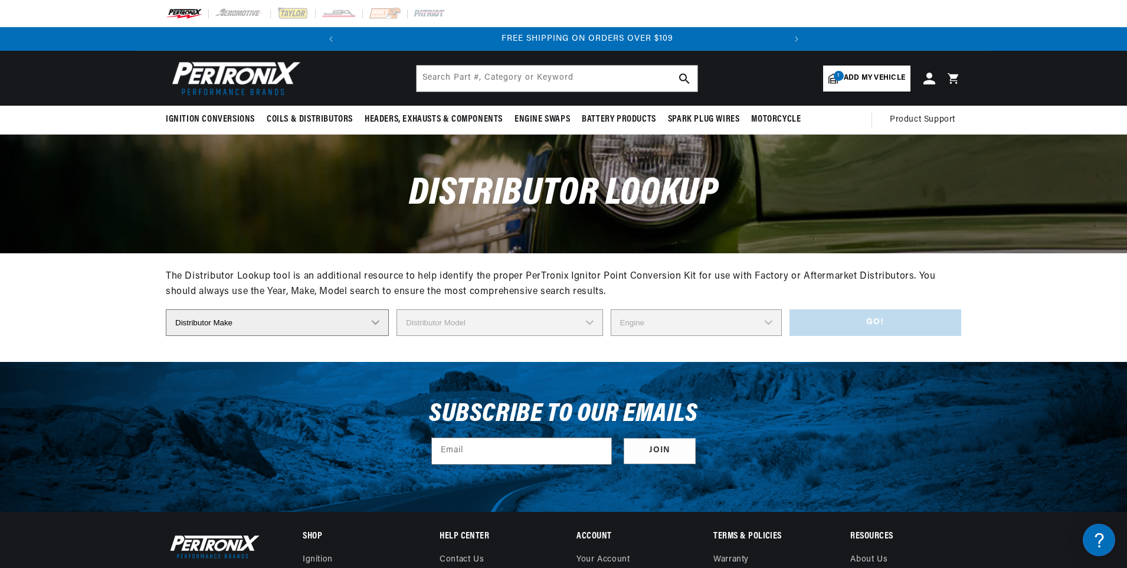
scroll to position [0, 441]
click at [869, 76] on span "Add my vehicle" at bounding box center [874, 78] width 61 height 11
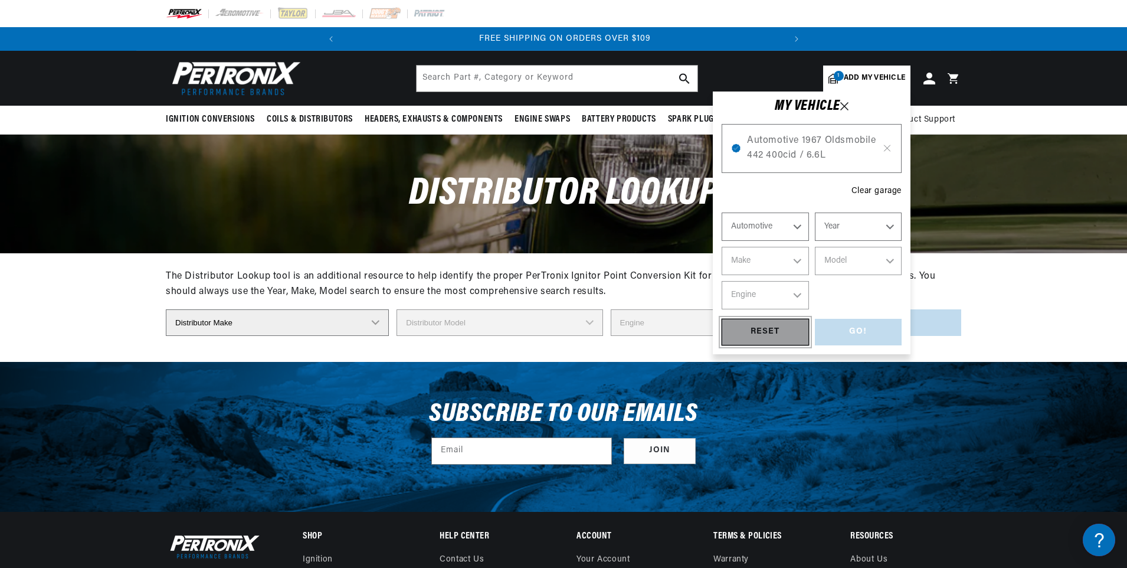
click at [770, 332] on div "RESET" at bounding box center [765, 332] width 87 height 27
click at [799, 227] on select "Automotive Agricultural Industrial Marine Motorcycle" at bounding box center [765, 226] width 87 height 28
click at [722, 212] on select "Automotive Agricultural Industrial Marine Motorcycle" at bounding box center [765, 226] width 87 height 28
click at [889, 222] on select "Year 2022 2021 2020 2019 2018 2017 2016 2015 2014 2013 2012 2011 2010 2009 2008…" at bounding box center [858, 226] width 87 height 28
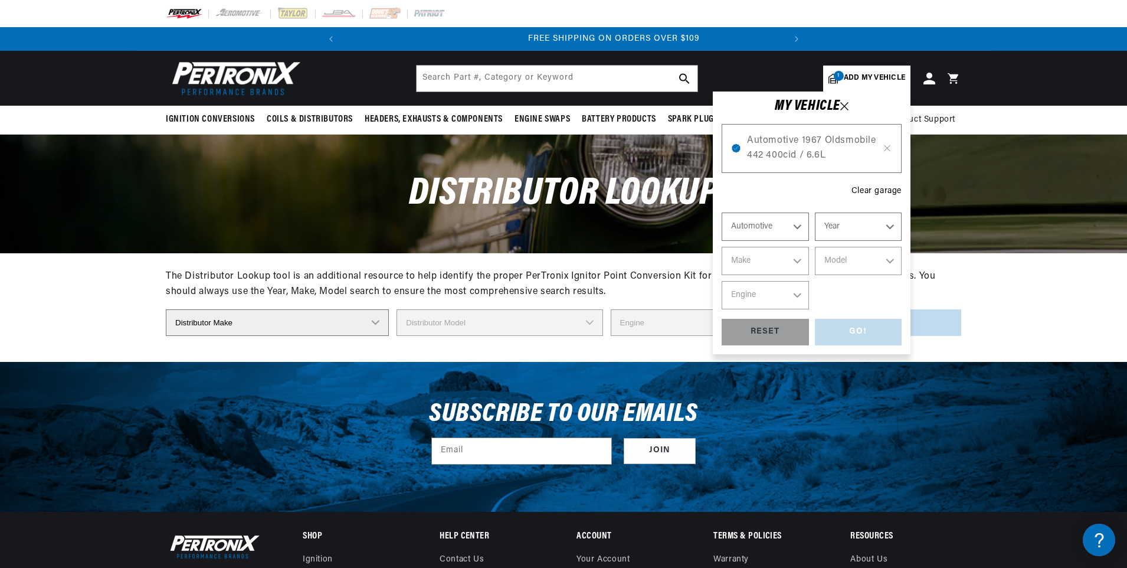
scroll to position [0, 441]
select select "1970"
click at [815, 212] on select "Year 2022 2021 2020 2019 2018 2017 2016 2015 2014 2013 2012 2011 2010 2009 2008…" at bounding box center [858, 226] width 87 height 28
select select "1970"
click at [796, 260] on select "Make Alfa Romeo American Motors Aston Martin Audi Austin Austin Healey Avanti B…" at bounding box center [765, 261] width 87 height 28
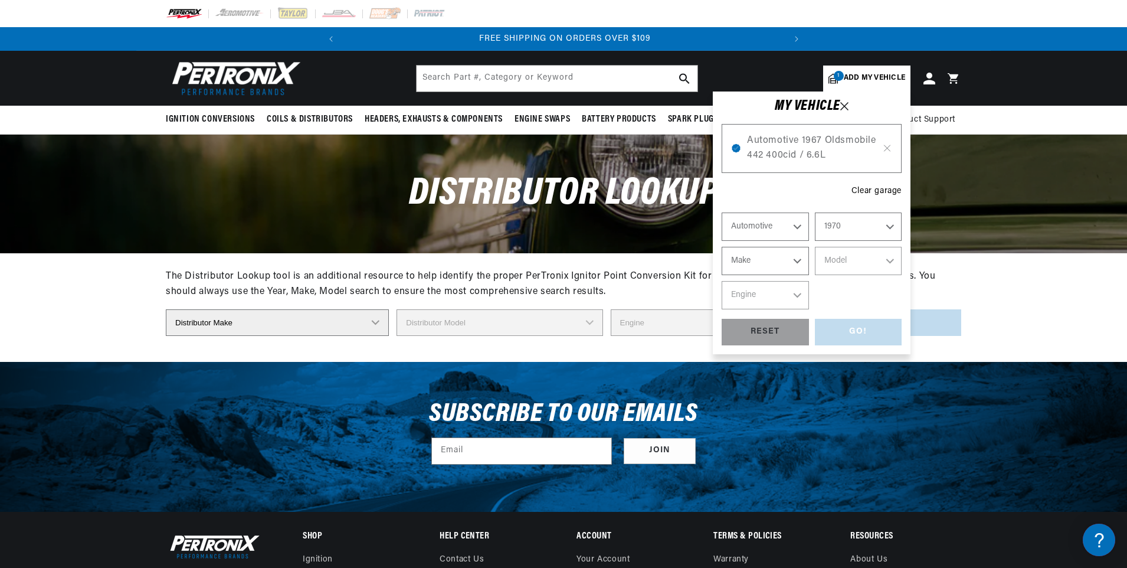
select select "Chevrolet"
click at [722, 247] on select "Make Alfa Romeo American Motors Aston Martin Audi Austin Austin Healey Avanti B…" at bounding box center [765, 261] width 87 height 28
select select "Chevrolet"
click at [890, 259] on select "Model Bel Air Biscayne Blazer Brookwood C10 Pickup C10 Suburban C20 Pickup C20 …" at bounding box center [858, 261] width 87 height 28
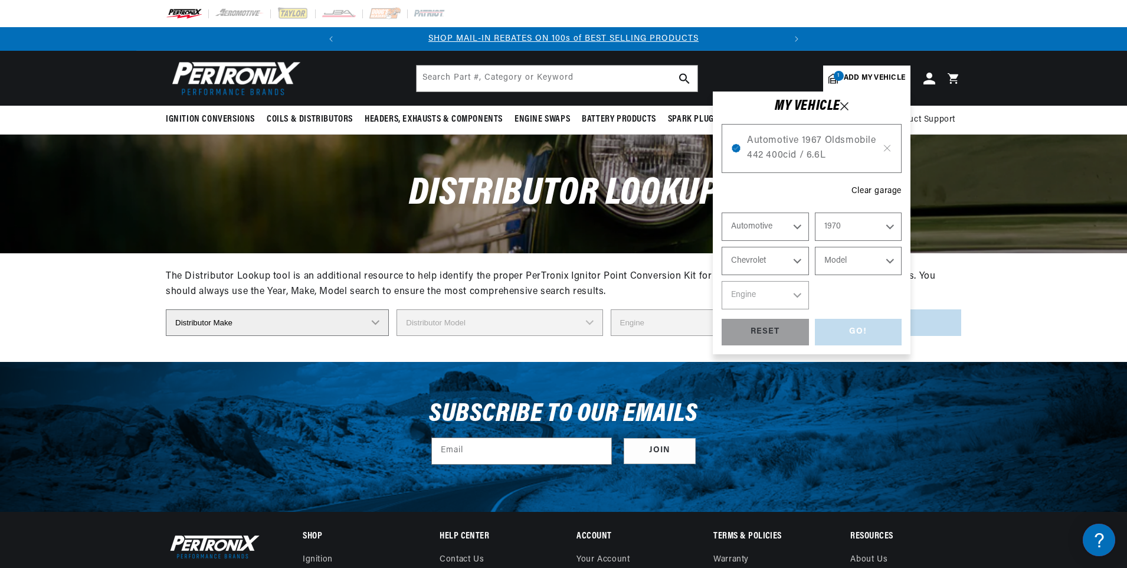
select select "Chevelle"
click at [815, 247] on select "Model Bel Air Biscayne Blazer Brookwood C10 Pickup C10 Suburban C20 Pickup C20 …" at bounding box center [858, 261] width 87 height 28
select select "Chevelle"
click at [796, 293] on select "Engine 3.2L 4.6L 5.3L 5.4L 230cid / 3.8L 250cid / 4.1L 305cid / 5.0L 307cid / 5…" at bounding box center [765, 295] width 87 height 28
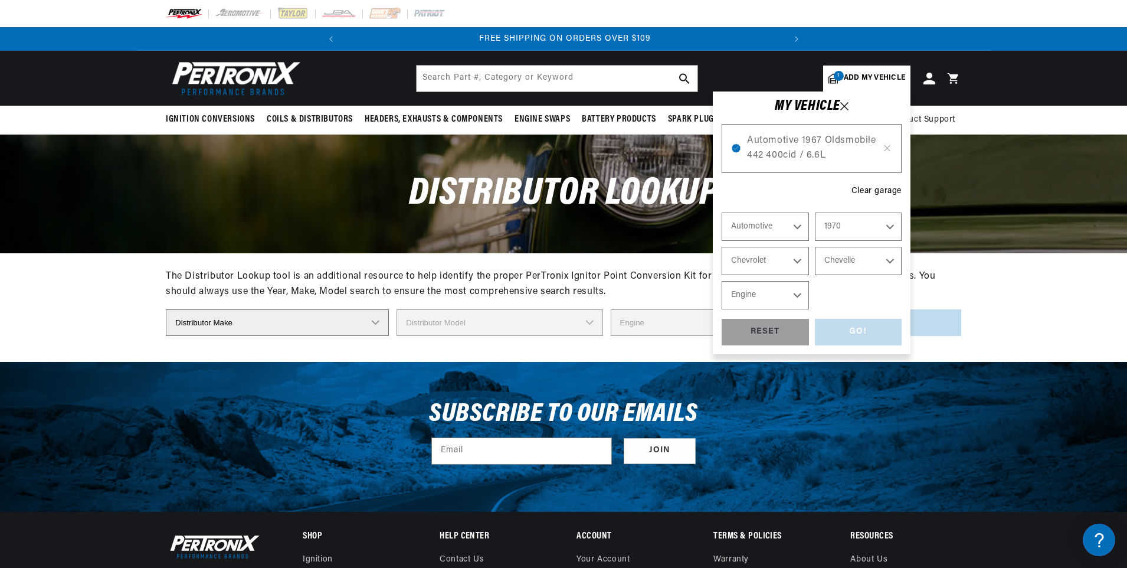
select select "454cid-7.4L"
click at [722, 281] on select "Engine 3.2L 4.6L 5.3L 5.4L 230cid / 3.8L 250cid / 4.1L 305cid / 5.0L 307cid / 5…" at bounding box center [765, 295] width 87 height 28
select select "454cid-7.4L"
click at [857, 327] on div "GO!" at bounding box center [858, 332] width 87 height 27
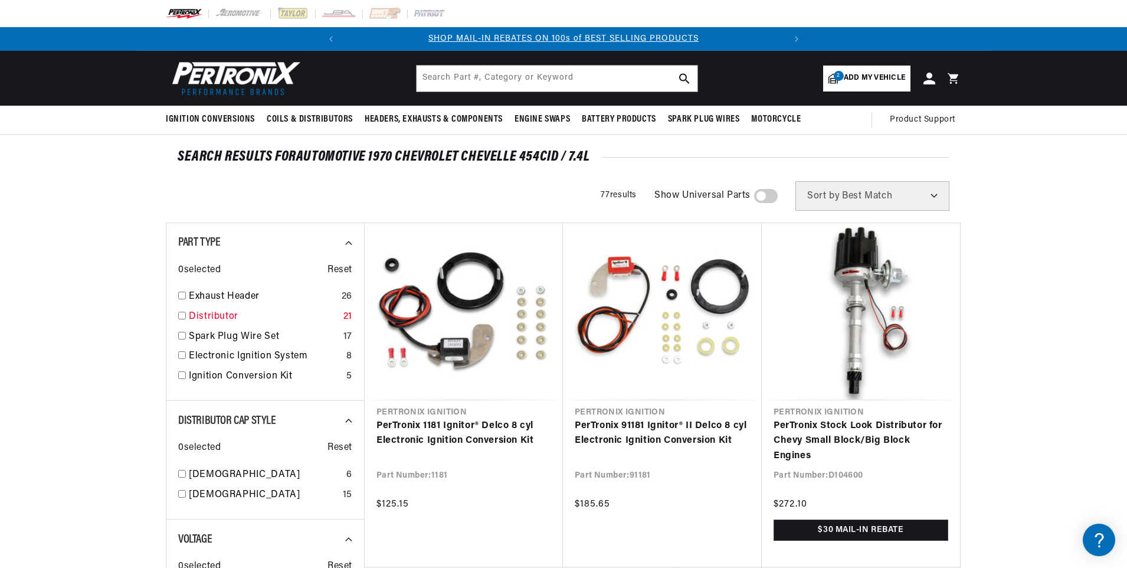
click at [183, 315] on input "checkbox" at bounding box center [182, 316] width 8 height 8
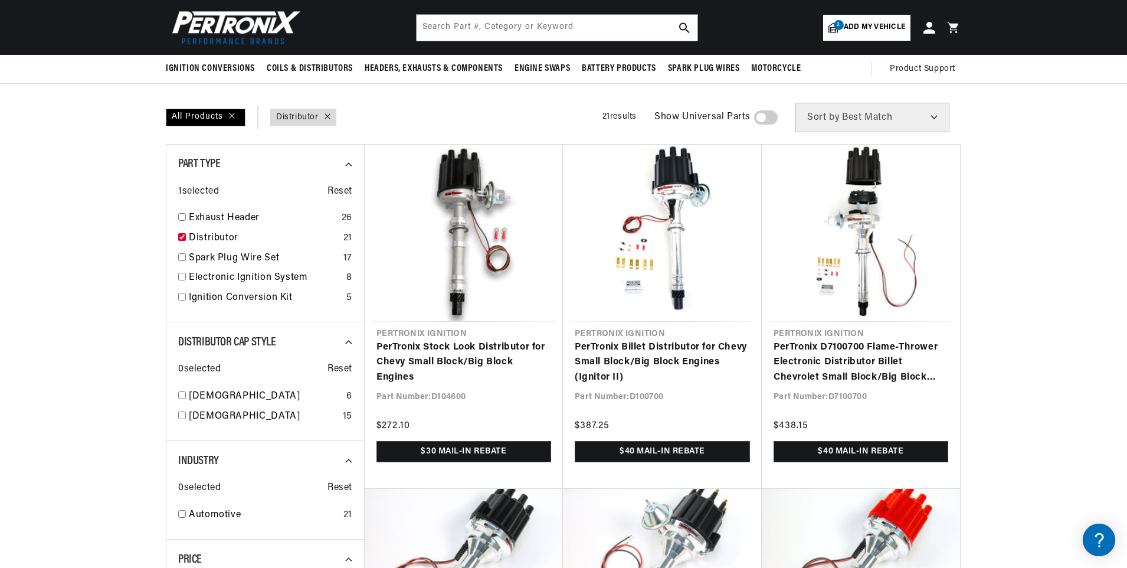
click at [936, 117] on select "Best Match Featured Name, A-Z Name, Z-A Price, Low to High Price, High to Low" at bounding box center [872, 118] width 154 height 30
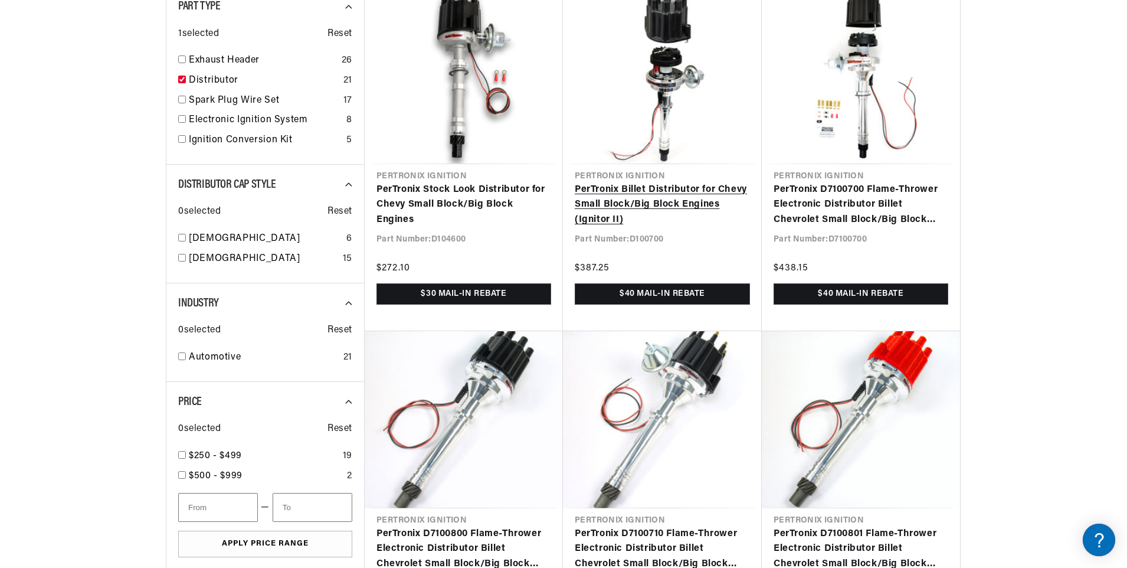
scroll to position [0, 441]
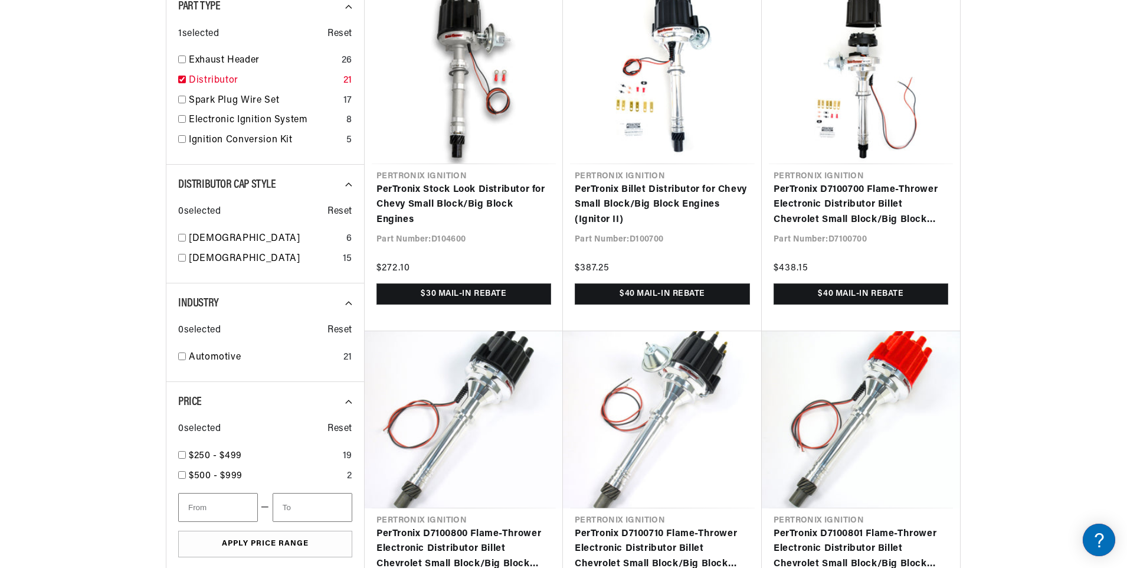
click at [207, 78] on link "Distributor" at bounding box center [264, 80] width 150 height 15
checkbox input "false"
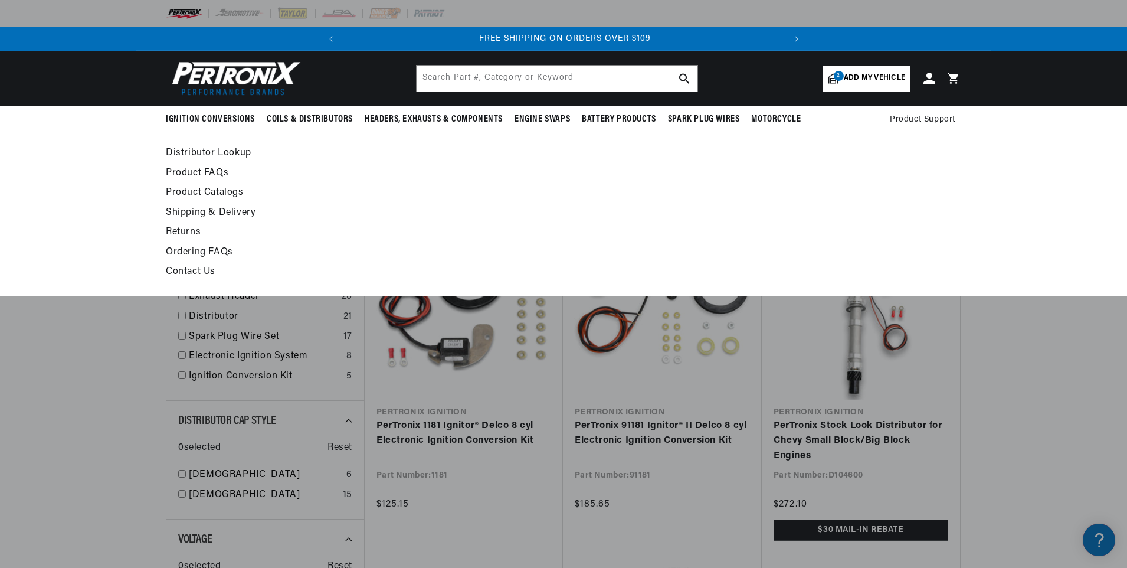
click at [227, 152] on link "Distributor Lookup" at bounding box center [456, 153] width 580 height 17
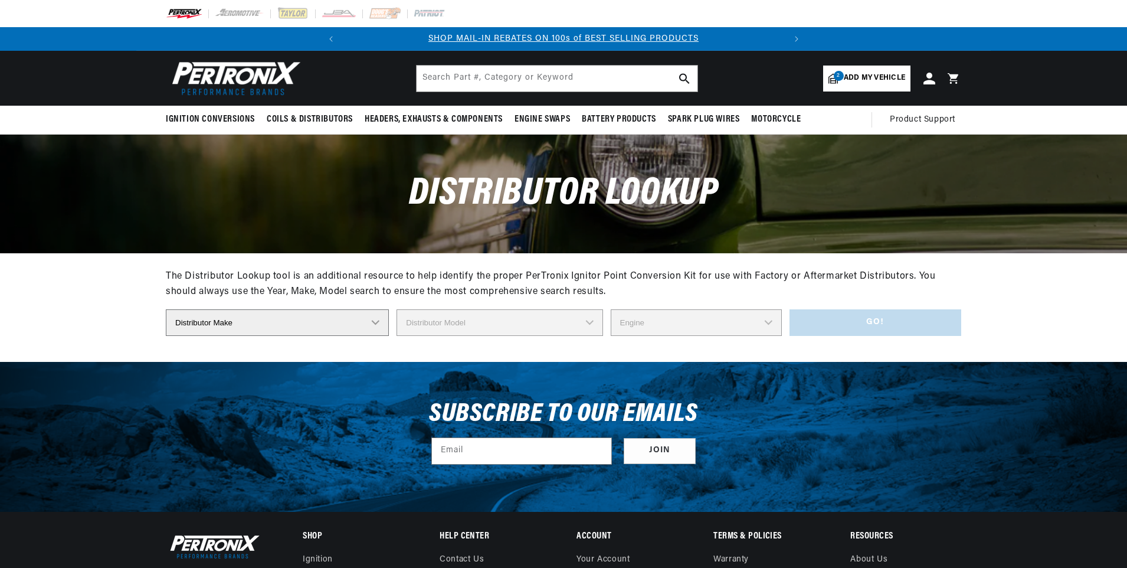
click at [375, 321] on select "Distributor Make Accel Aldon Autolite Bosch Century Chrysler Clark Colt Contine…" at bounding box center [277, 322] width 223 height 27
click at [84, 301] on section "The Distributor Lookup tool is an additional resource to help identify the prop…" at bounding box center [563, 307] width 1127 height 109
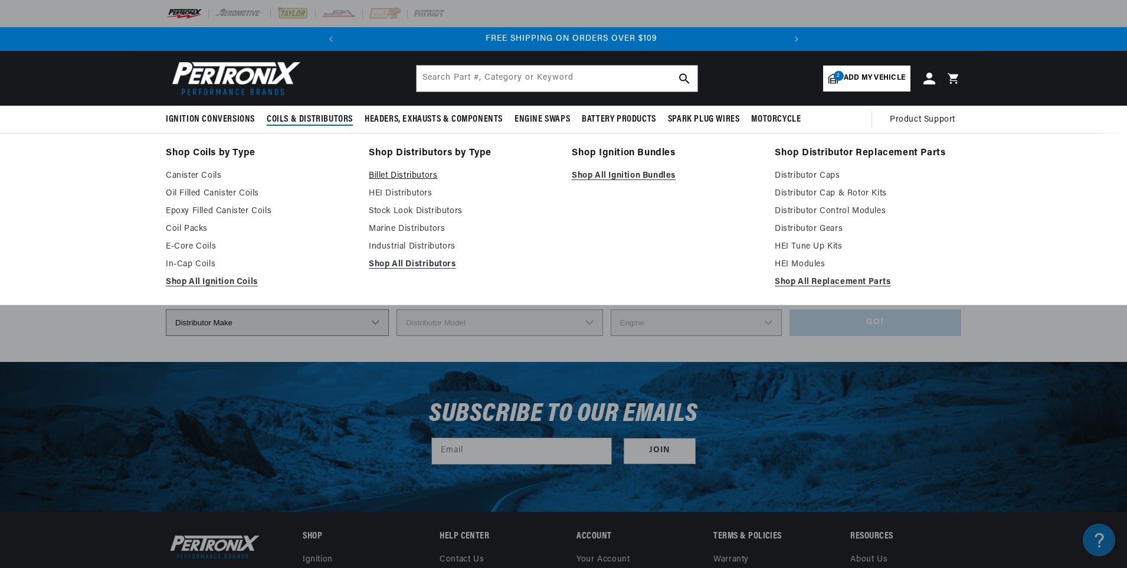
scroll to position [0, 441]
click at [404, 173] on link "Billet Distributors" at bounding box center [462, 176] width 186 height 14
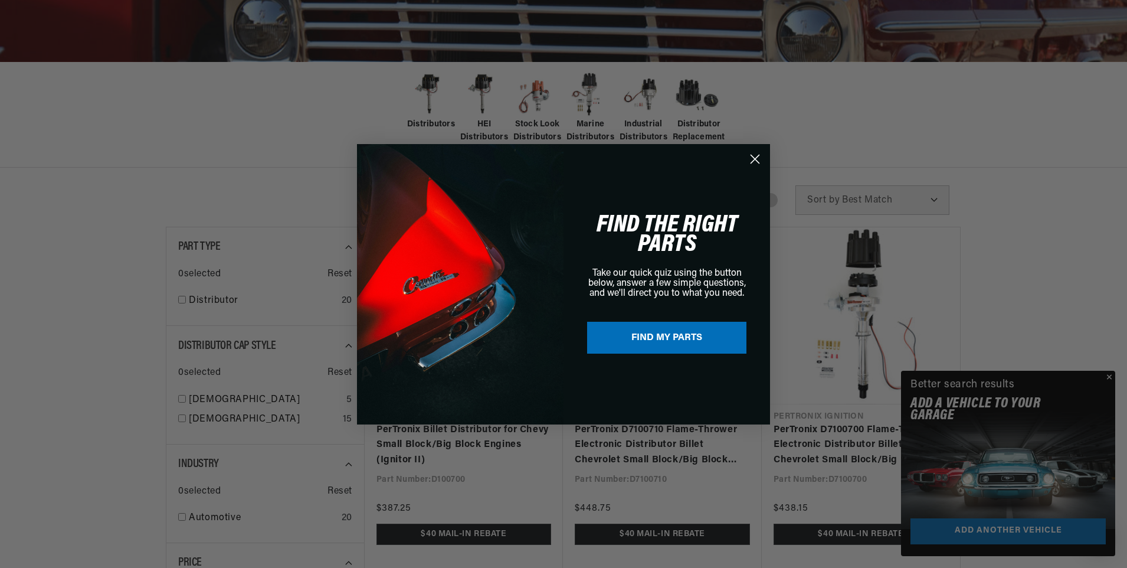
scroll to position [0, 441]
click at [756, 156] on circle "Close dialog" at bounding box center [754, 158] width 19 height 19
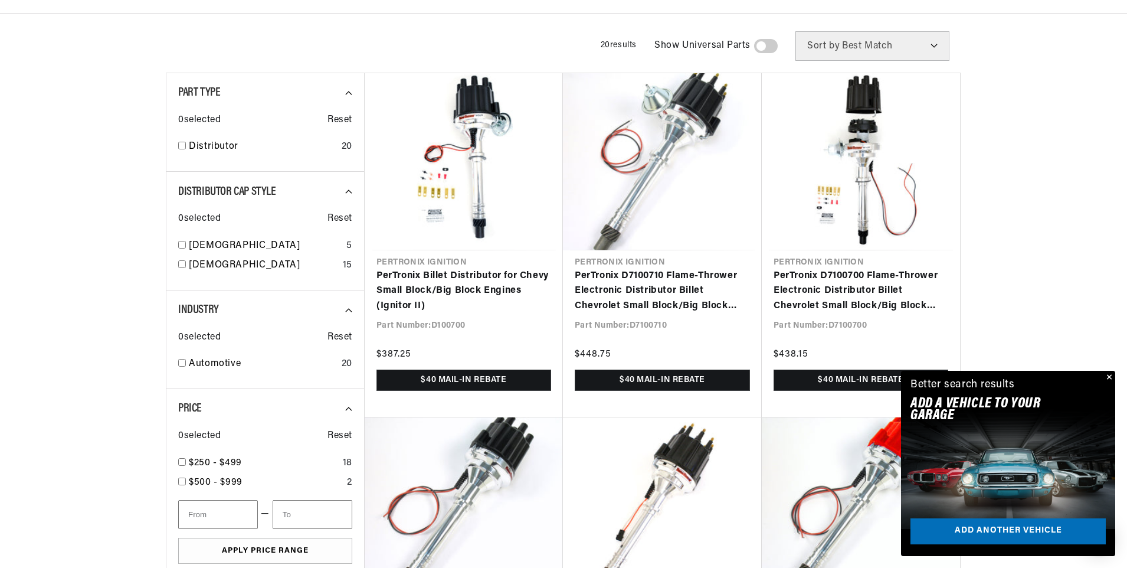
scroll to position [394, 0]
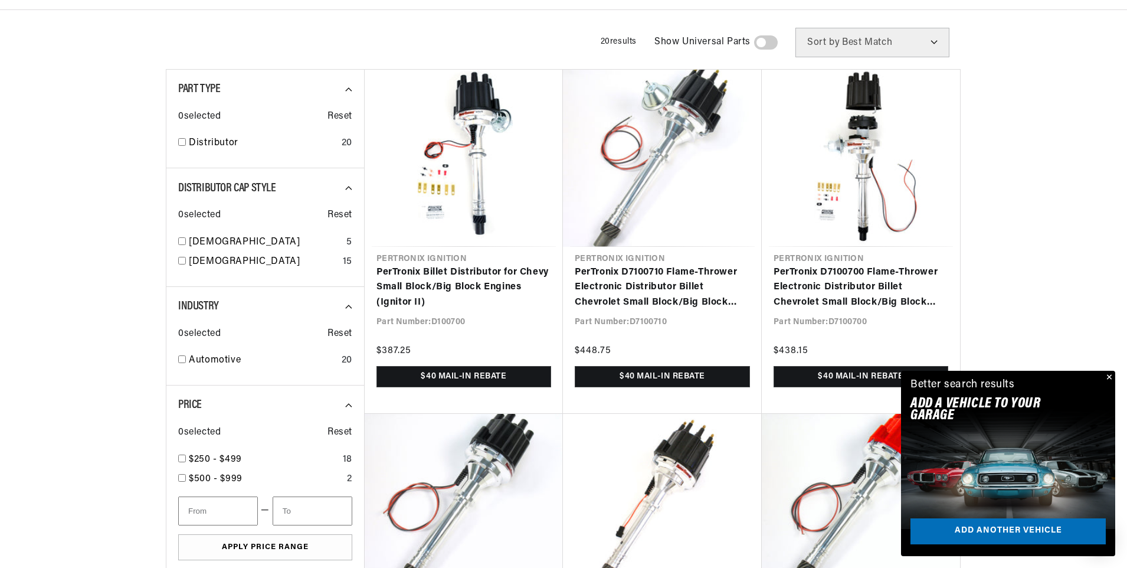
click at [1109, 375] on button "Close" at bounding box center [1108, 378] width 14 height 14
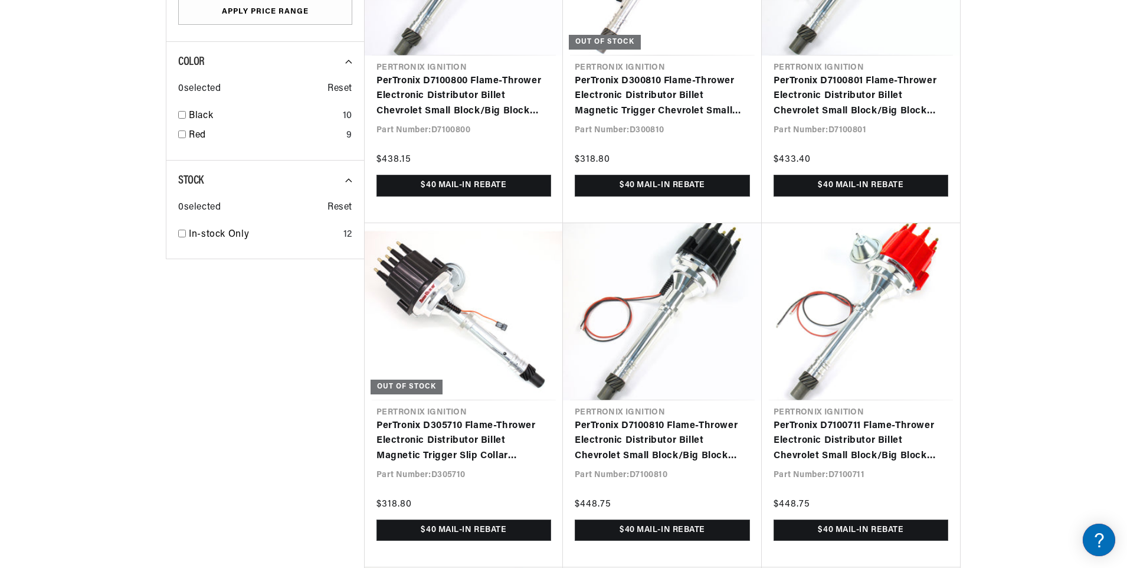
scroll to position [1023, 0]
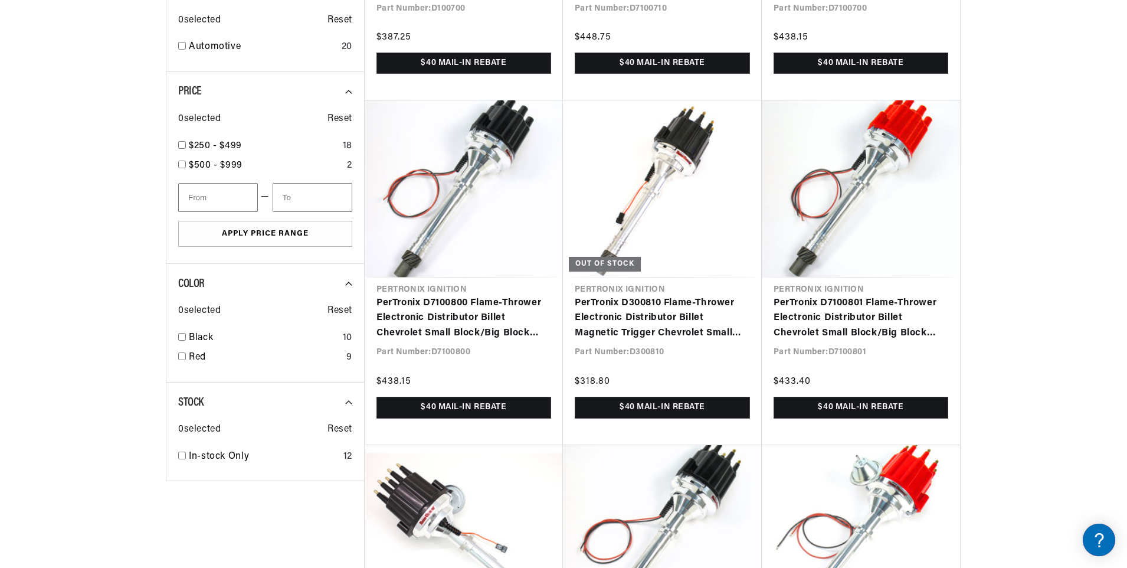
scroll to position [708, 0]
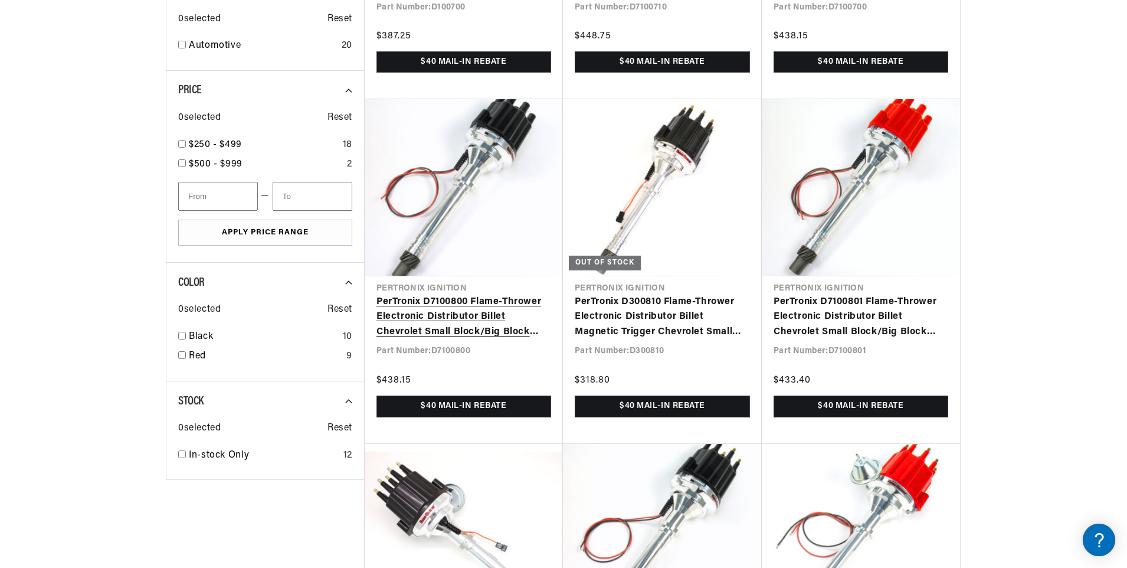
click at [496, 294] on link "PerTronix D7100800 Flame-Thrower Electronic Distributor Billet Chevrolet Small …" at bounding box center [463, 316] width 175 height 45
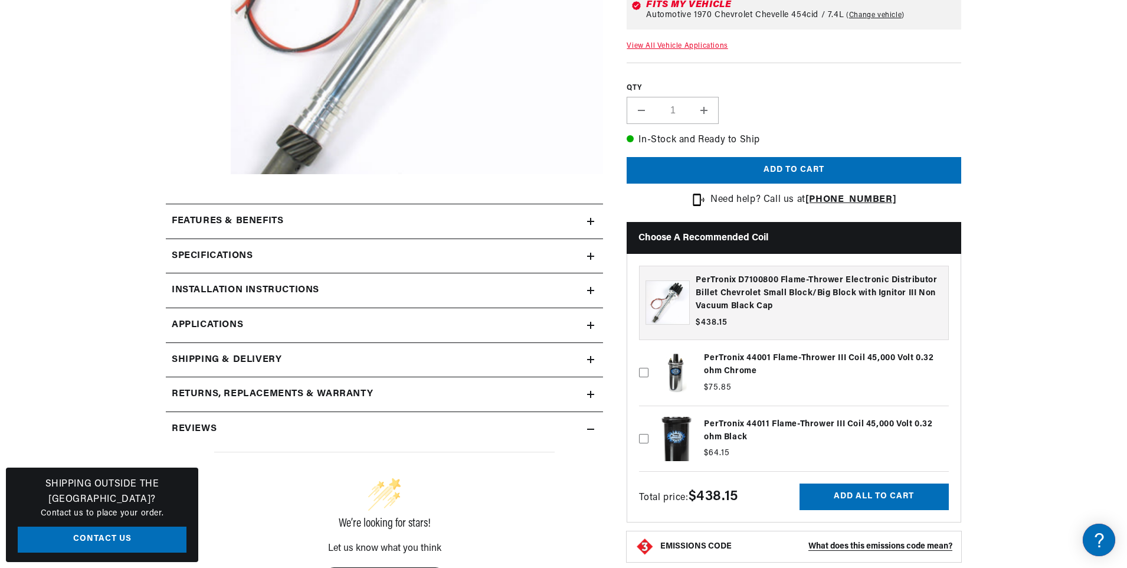
scroll to position [394, 0]
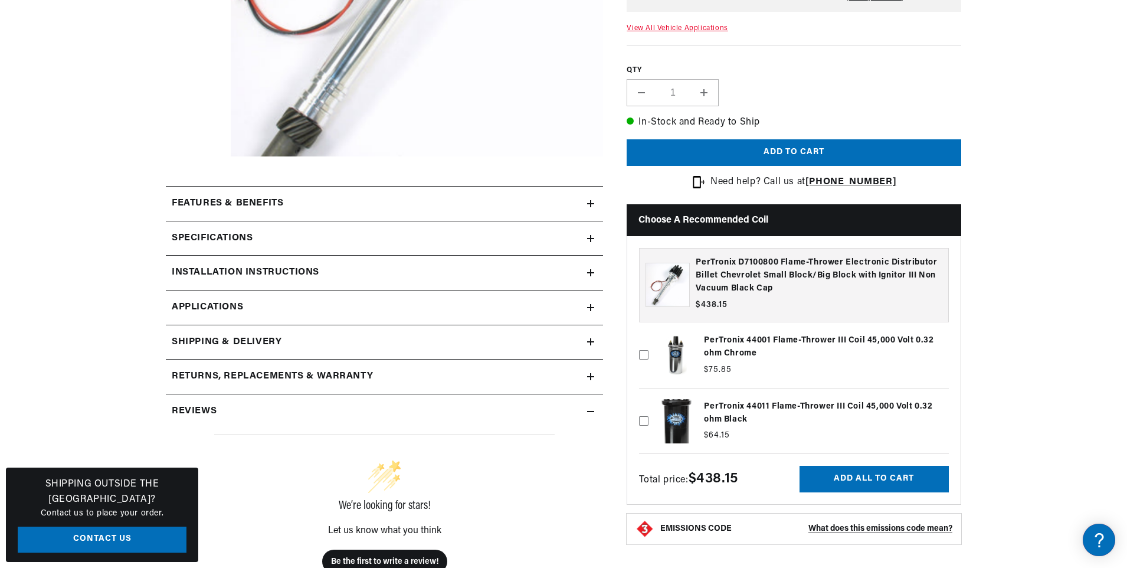
click at [592, 207] on icon at bounding box center [590, 203] width 7 height 7
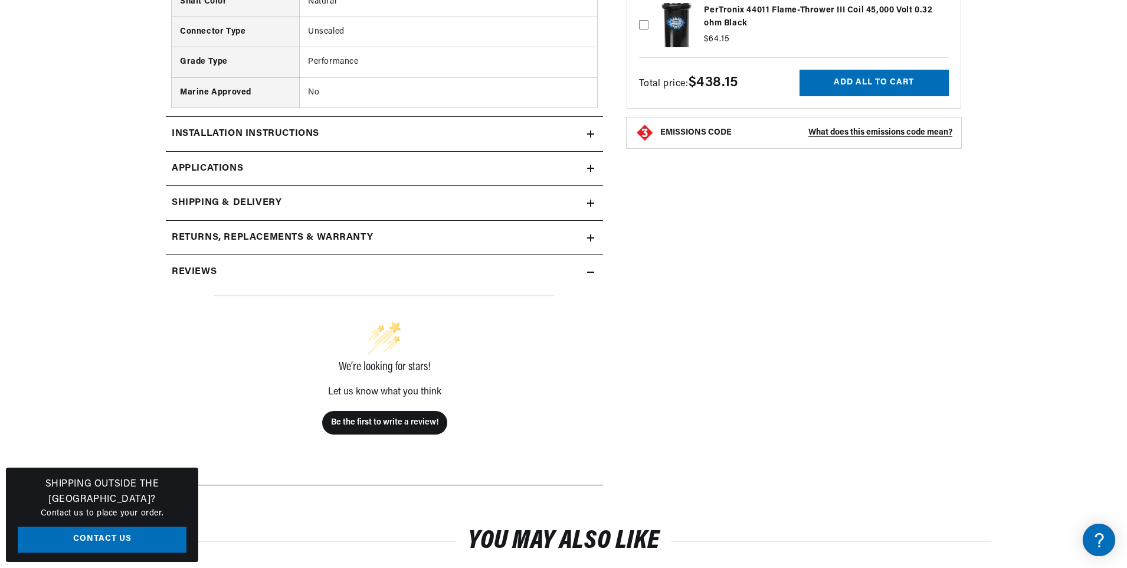
scroll to position [0, 441]
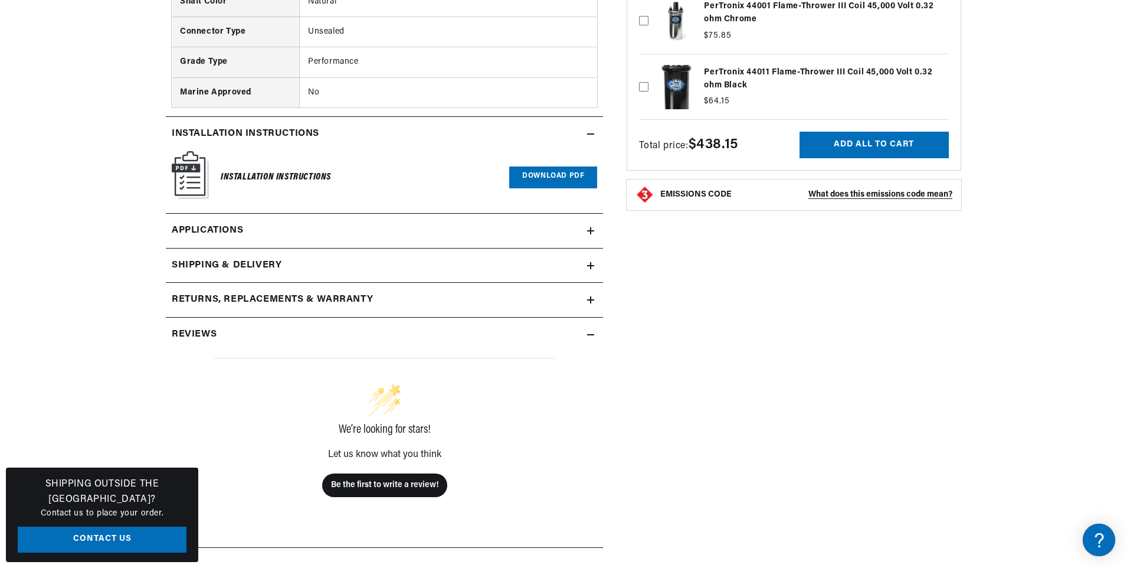
click at [188, 176] on img at bounding box center [190, 175] width 37 height 48
click at [543, 175] on link "Download PDF" at bounding box center [553, 177] width 88 height 22
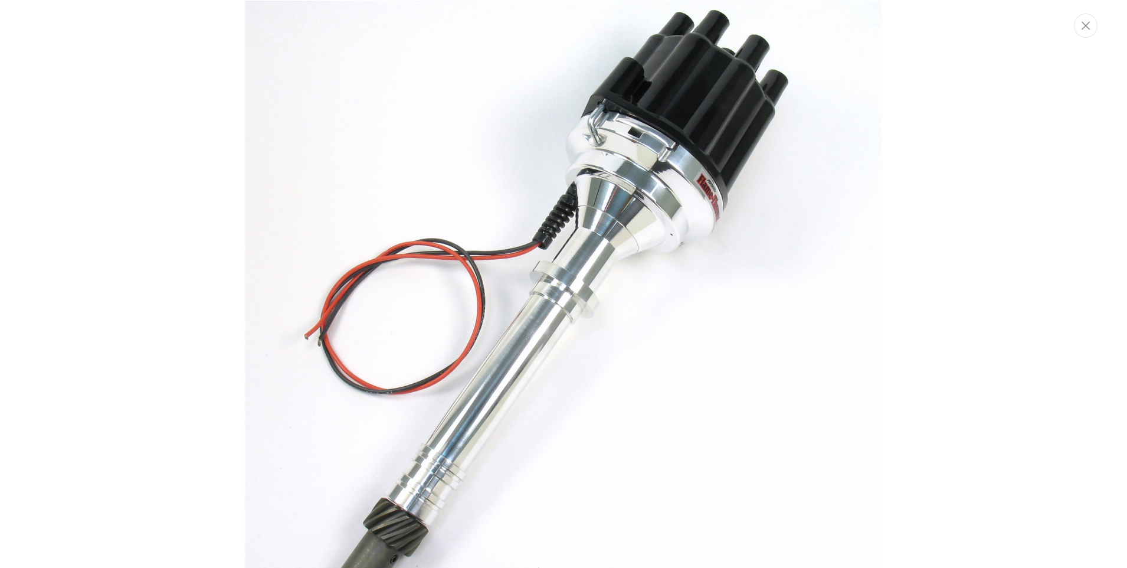
scroll to position [47, 0]
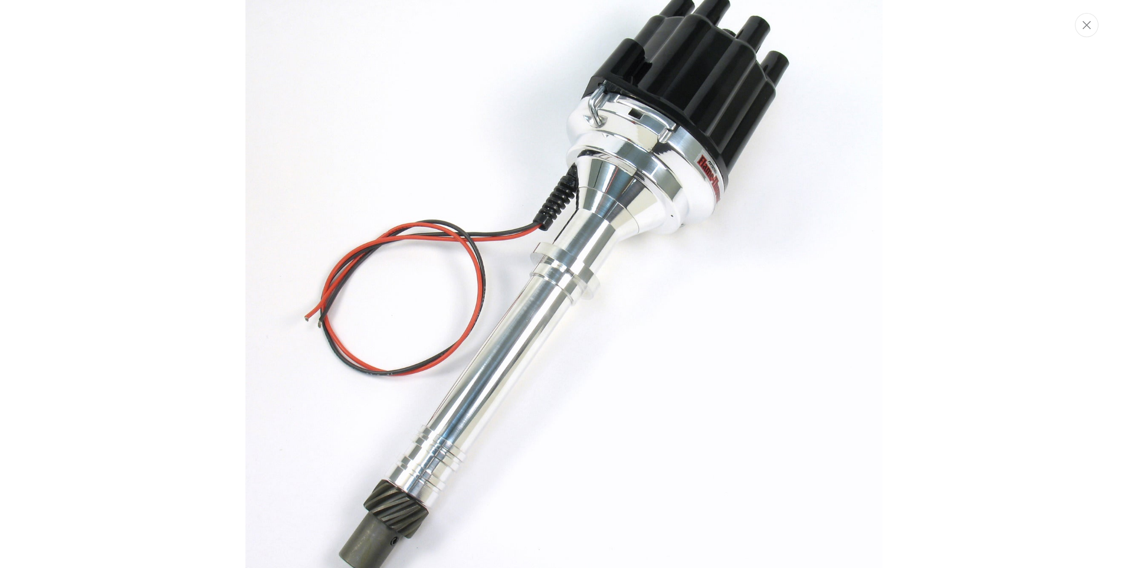
click at [687, 164] on img "Media gallery" at bounding box center [563, 283] width 637 height 637
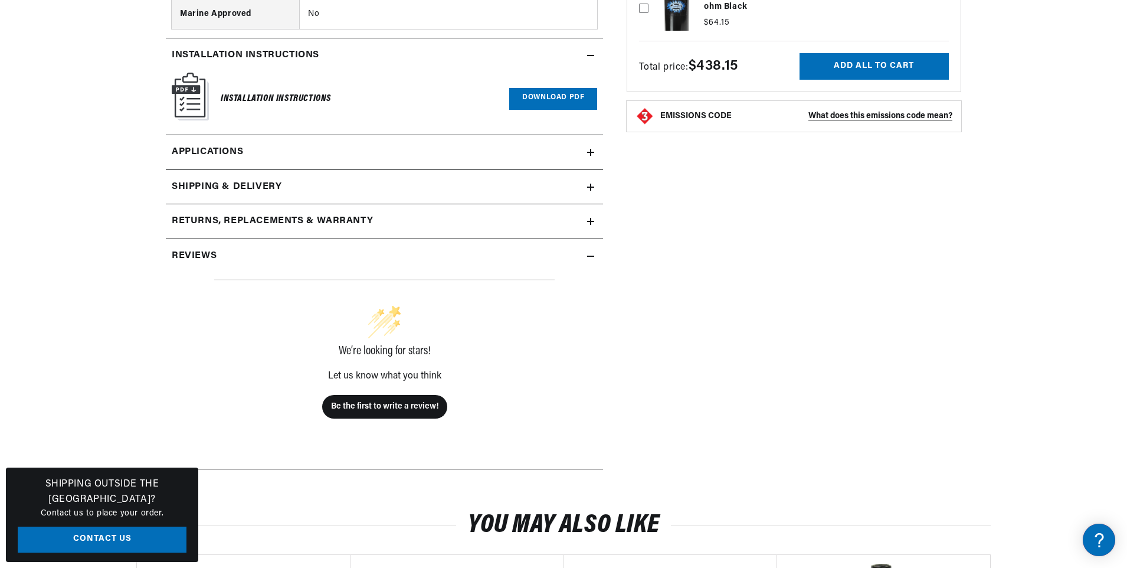
scroll to position [0, 0]
click at [591, 152] on icon at bounding box center [590, 152] width 7 height 0
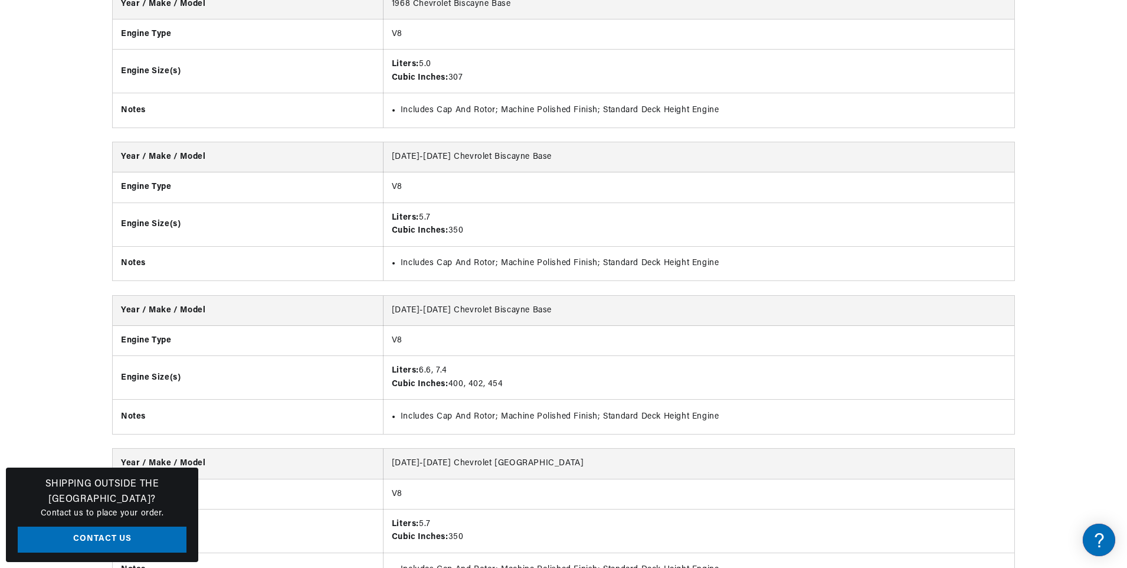
scroll to position [0, 441]
